Goal: Task Accomplishment & Management: Use online tool/utility

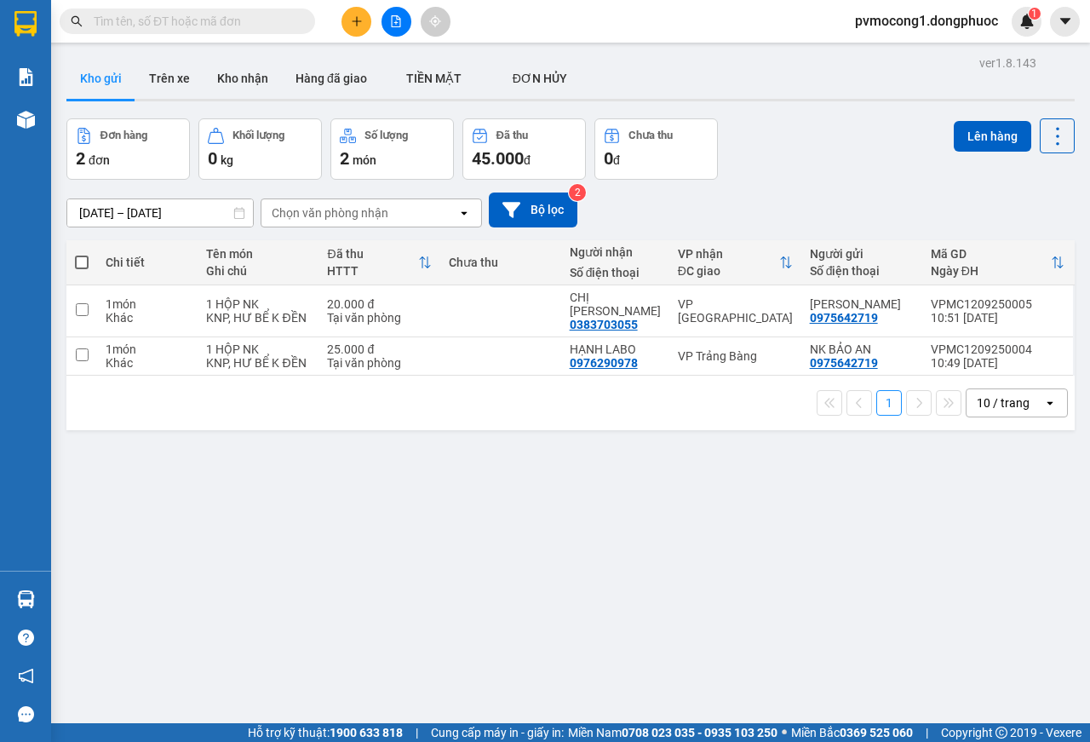
click at [81, 261] on span at bounding box center [82, 262] width 14 height 14
click at [82, 254] on input "checkbox" at bounding box center [82, 254] width 0 height 0
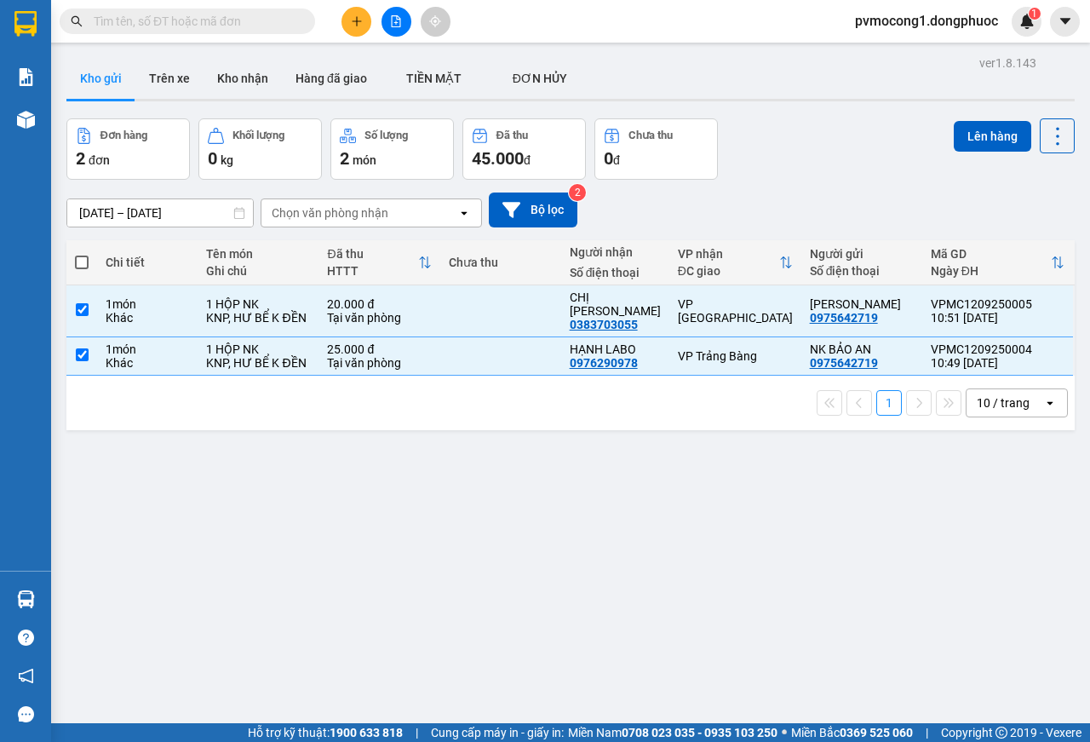
checkbox input "true"
click at [963, 132] on button "Lên hàng" at bounding box center [992, 136] width 77 height 31
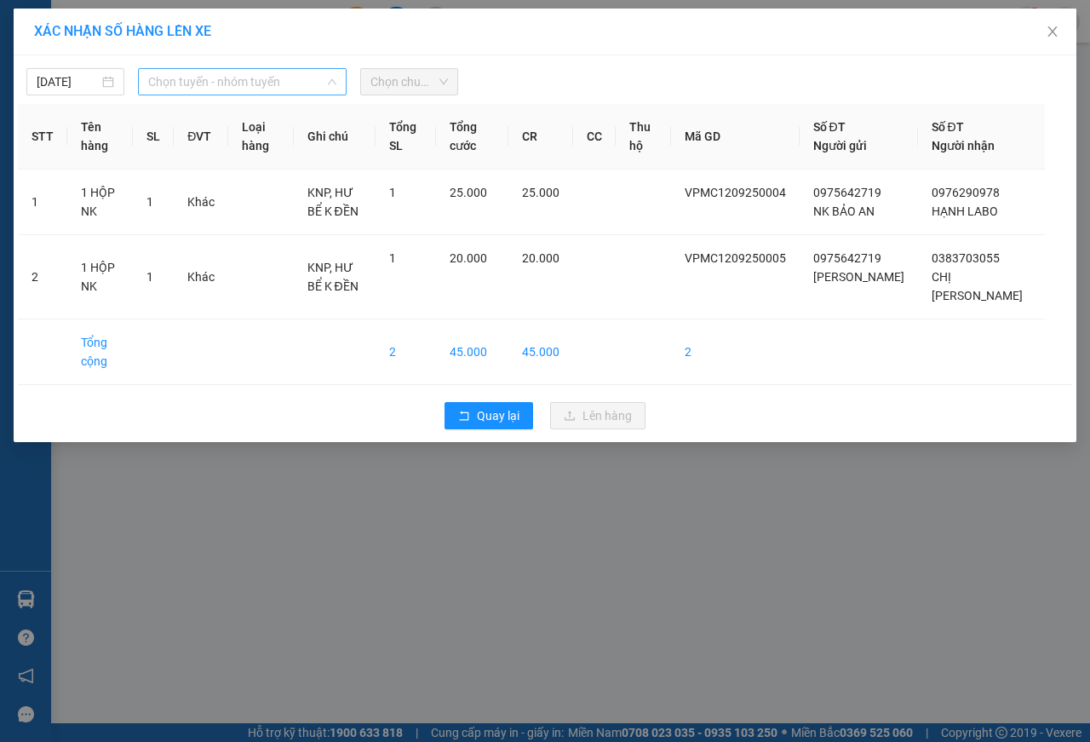
click at [254, 85] on span "Chọn tuyến - nhóm tuyến" at bounding box center [242, 82] width 188 height 26
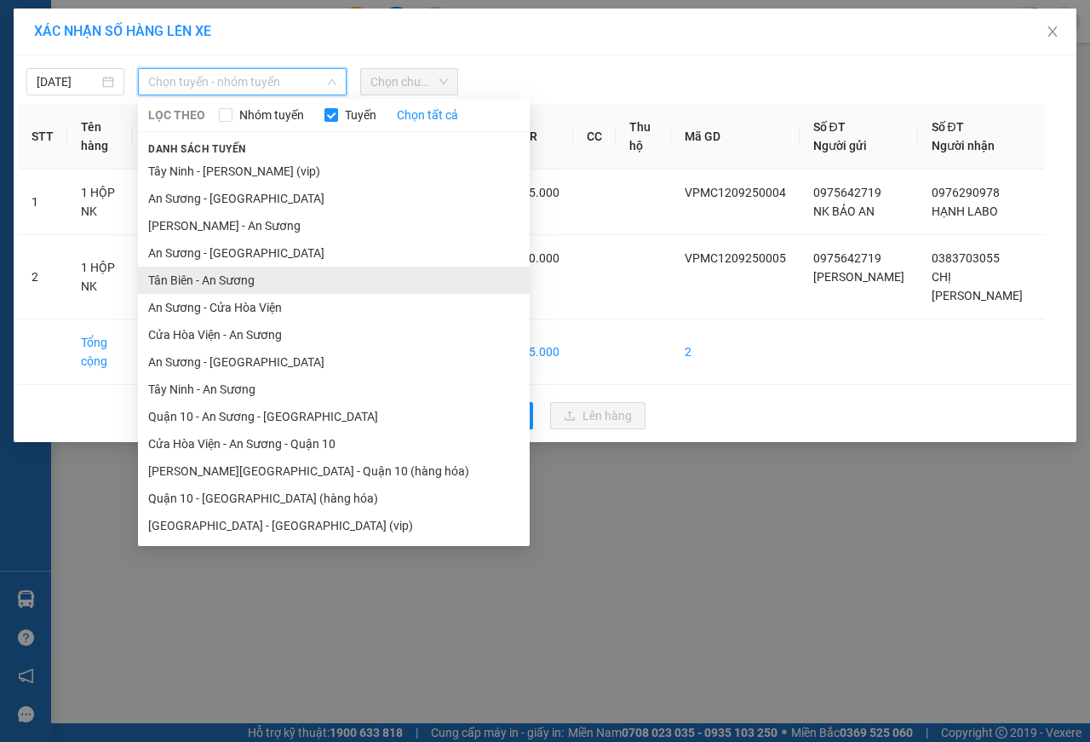
click at [254, 283] on li "Tân Biên - An Sương" at bounding box center [334, 280] width 392 height 27
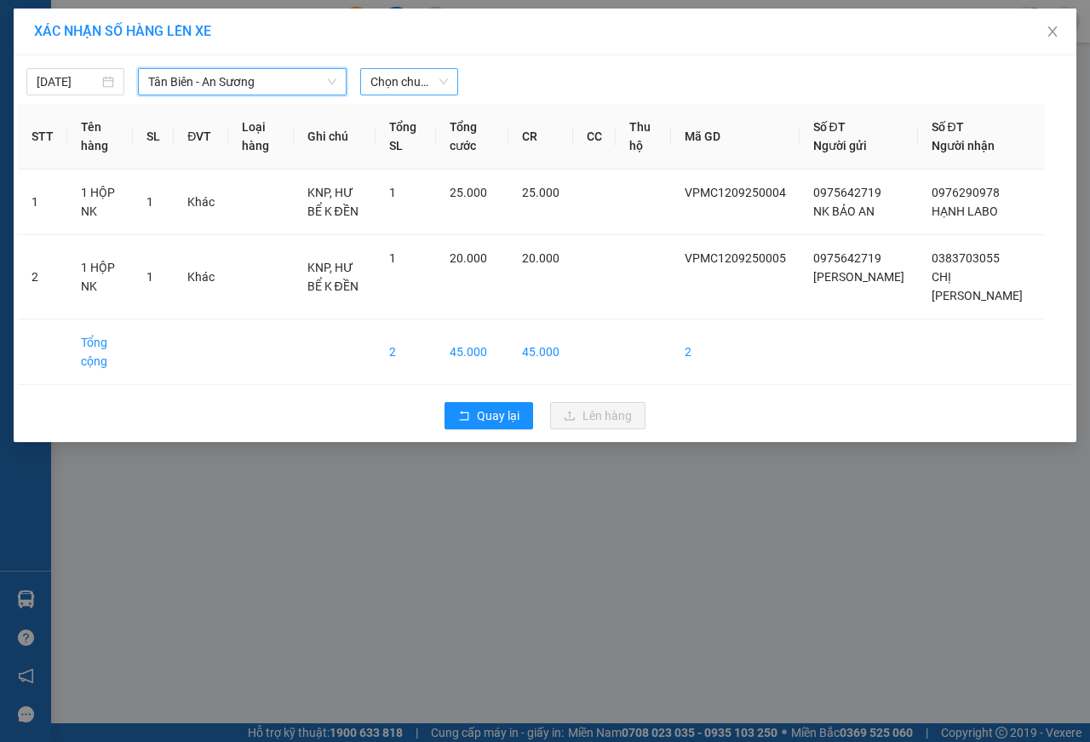
click at [427, 77] on span "Chọn chuyến" at bounding box center [408, 82] width 77 height 26
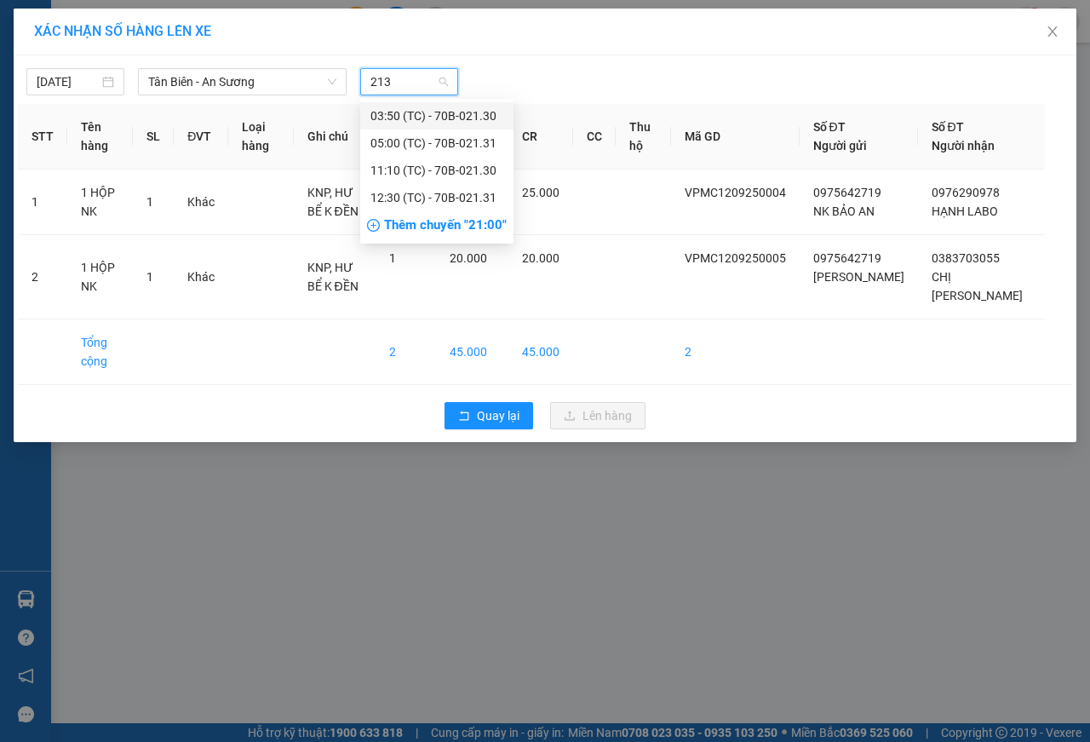
type input "2130"
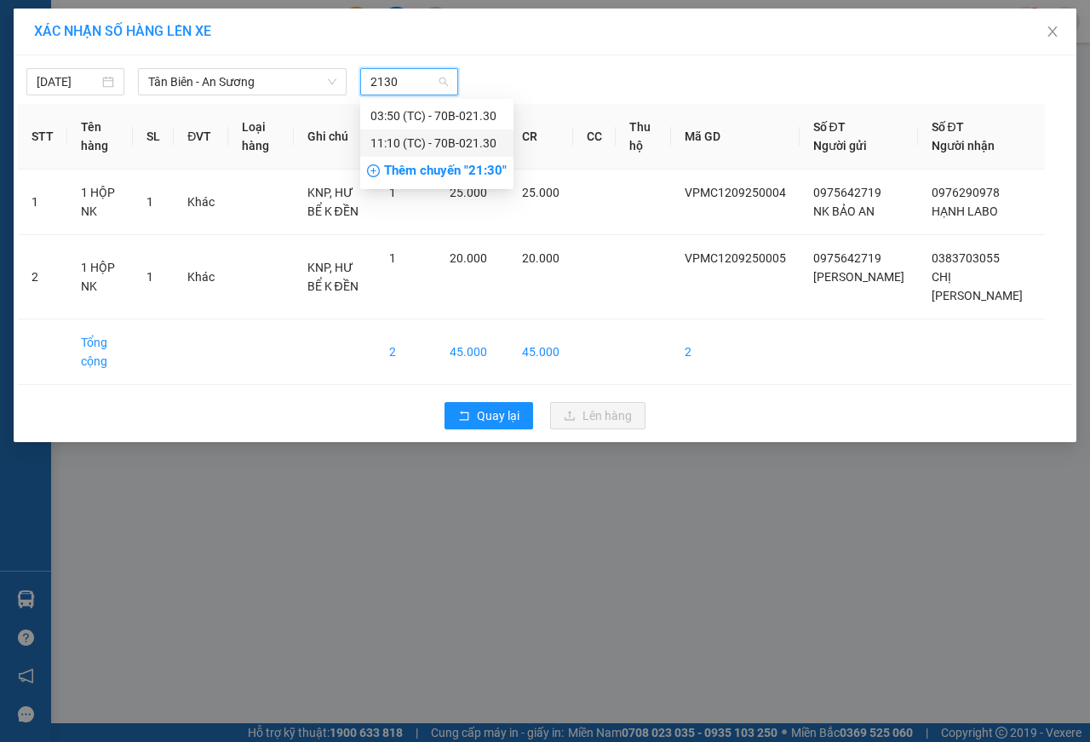
click at [435, 145] on div "11:10 (TC) - 70B-021.30" at bounding box center [436, 143] width 133 height 19
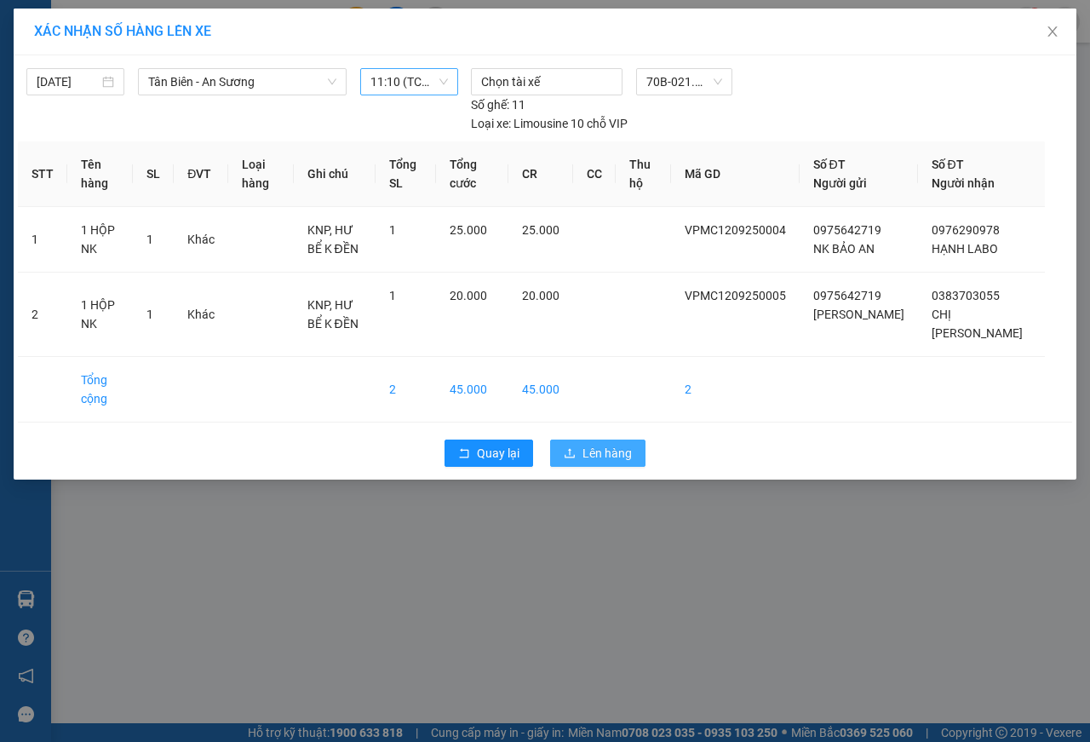
click at [609, 462] on span "Lên hàng" at bounding box center [607, 453] width 49 height 19
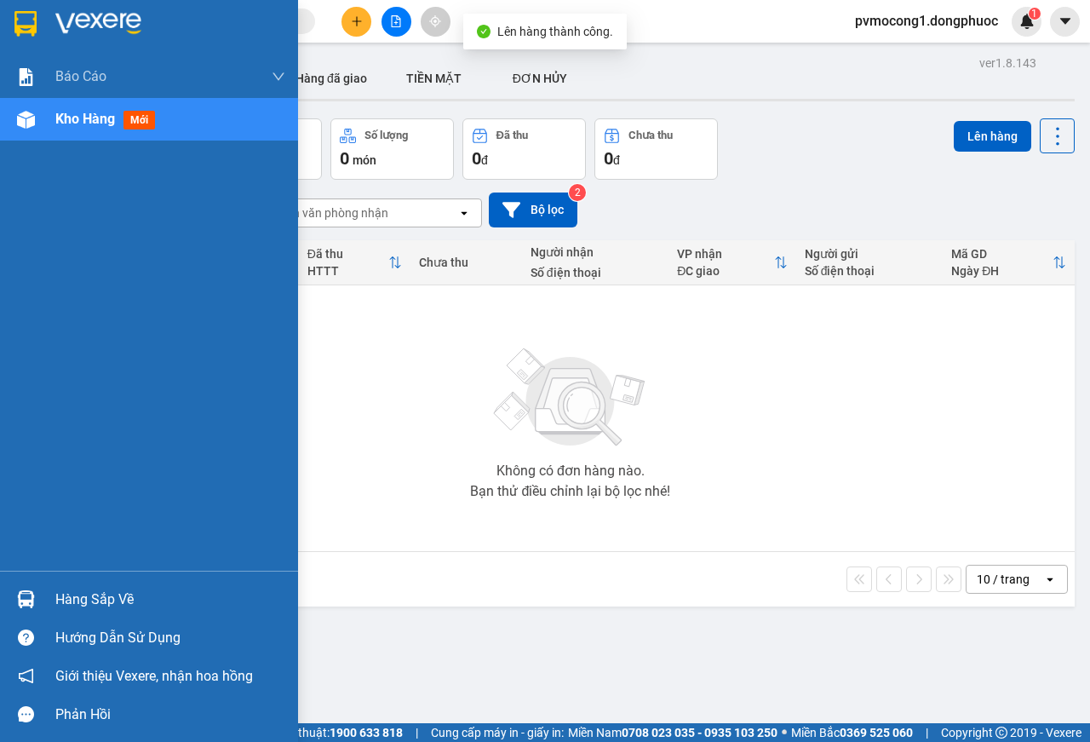
click at [51, 597] on div "Hàng sắp về" at bounding box center [149, 599] width 298 height 38
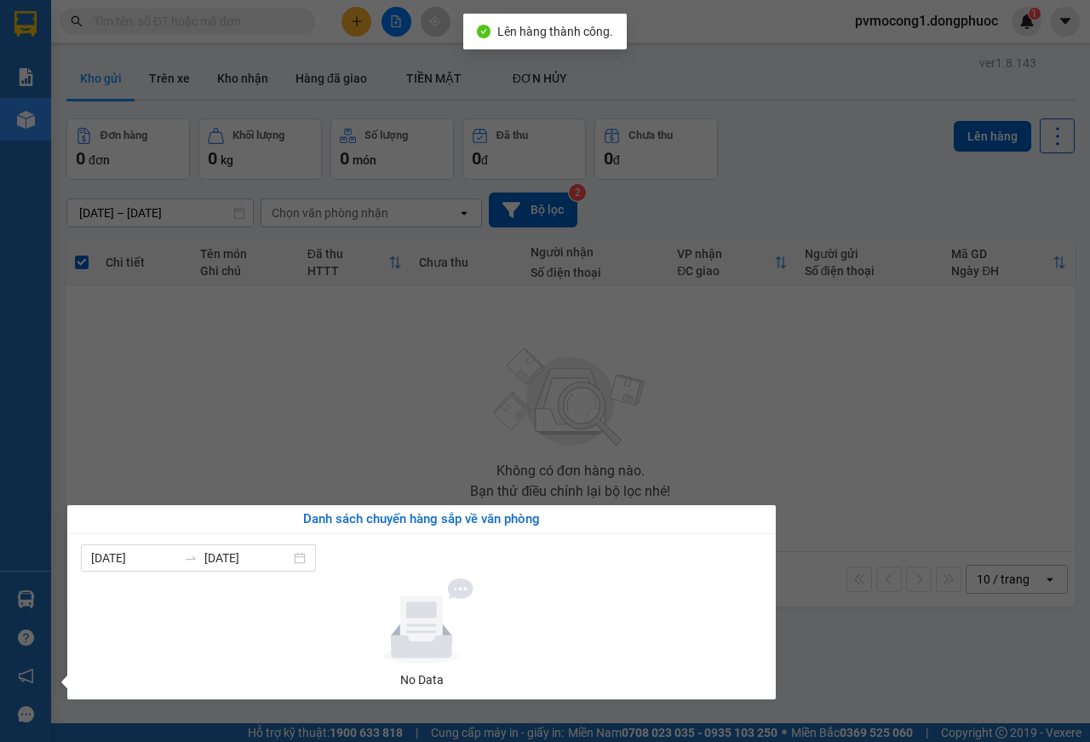
click at [337, 412] on section "Kết quả tìm kiếm ( 0 ) Bộ lọc No Data pvmocong1.dongphuoc 1 Báo cáo Mẫu 1: Báo …" at bounding box center [545, 371] width 1090 height 742
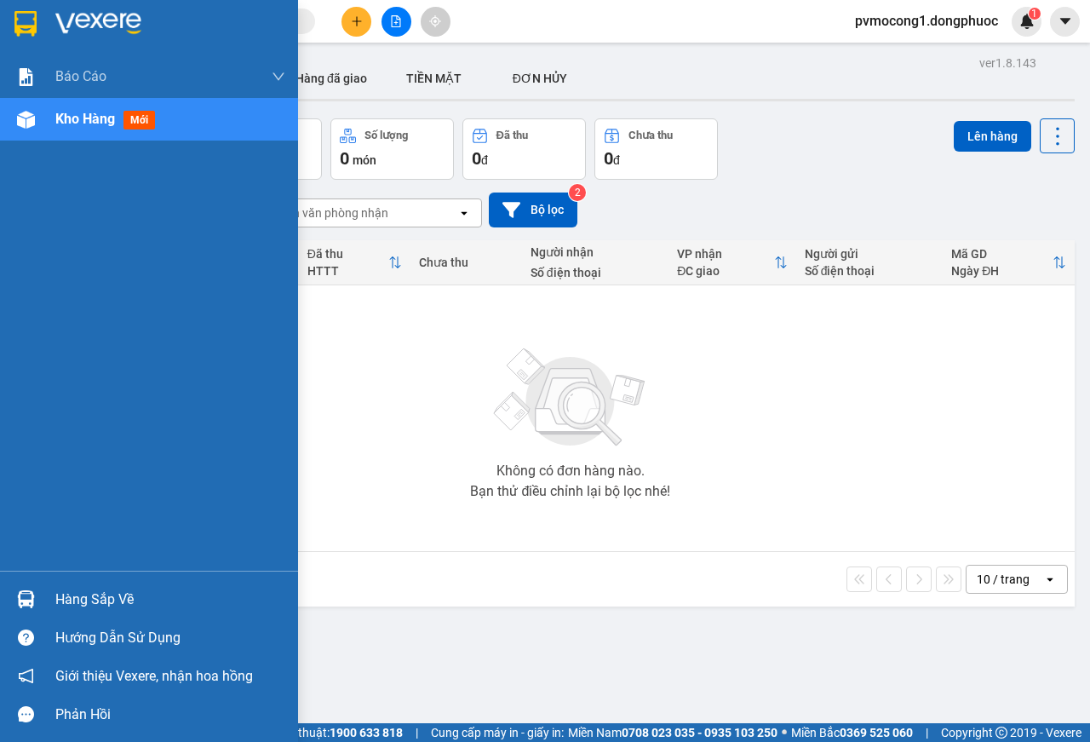
click at [39, 601] on div at bounding box center [26, 599] width 30 height 30
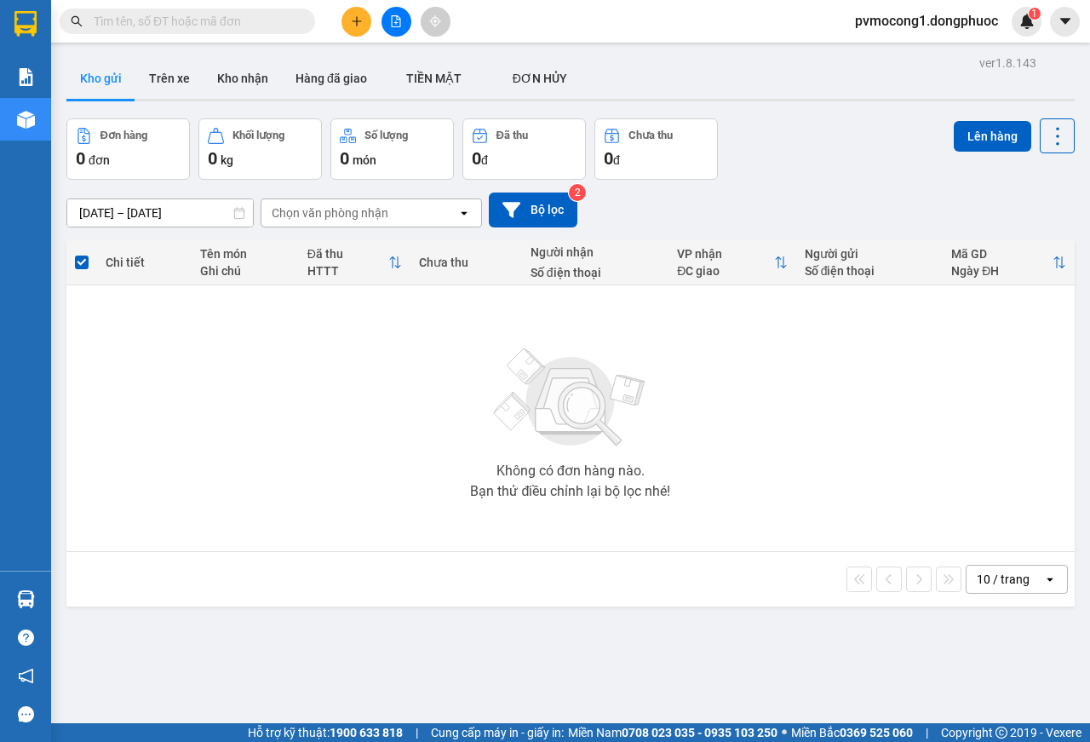
click at [305, 428] on section "Kết quả tìm kiếm ( 0 ) Bộ lọc No Data pvmocong1.dongphuoc 1 Báo cáo Mẫu 1: Báo …" at bounding box center [545, 371] width 1090 height 742
